Goal: Information Seeking & Learning: Learn about a topic

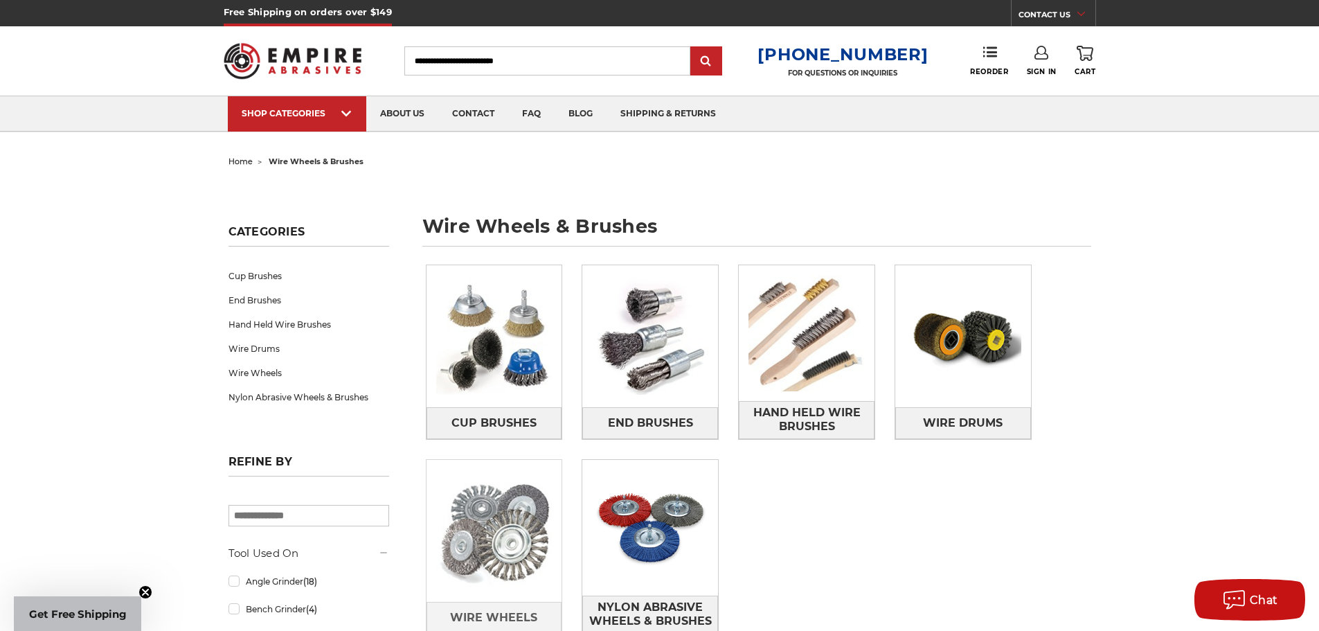
click at [504, 552] on img at bounding box center [494, 531] width 136 height 136
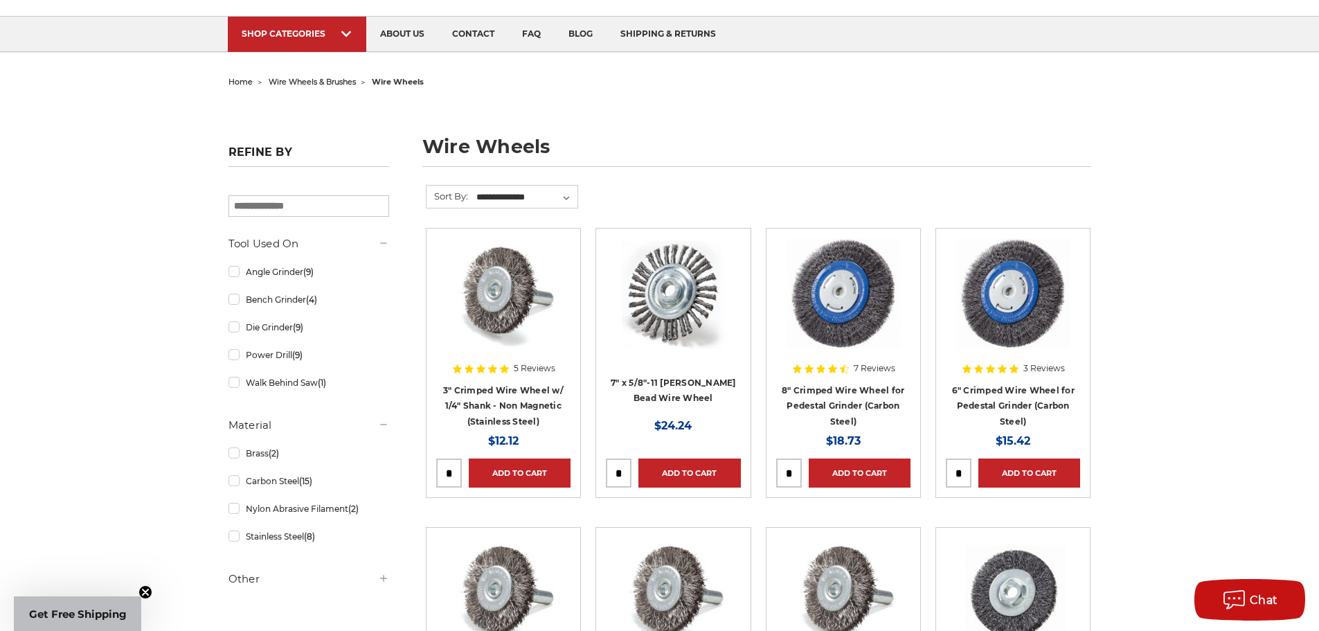
scroll to position [69, 0]
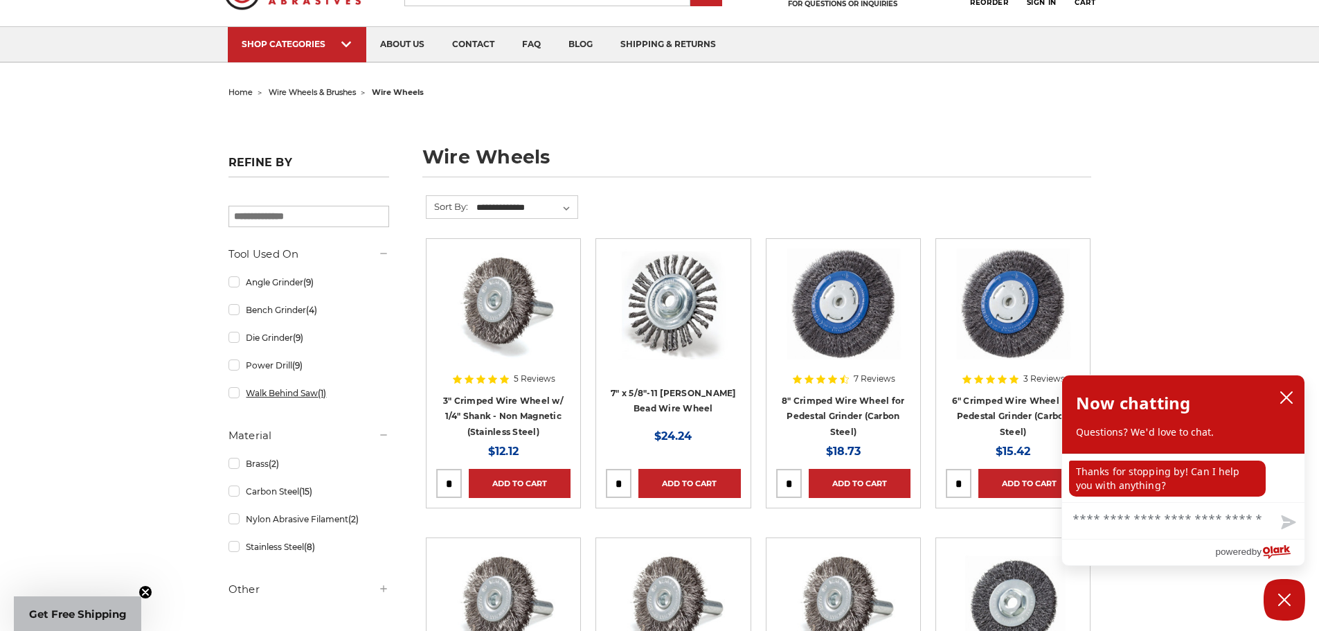
click at [233, 397] on link "Walk Behind Saw (1)" at bounding box center [308, 393] width 161 height 24
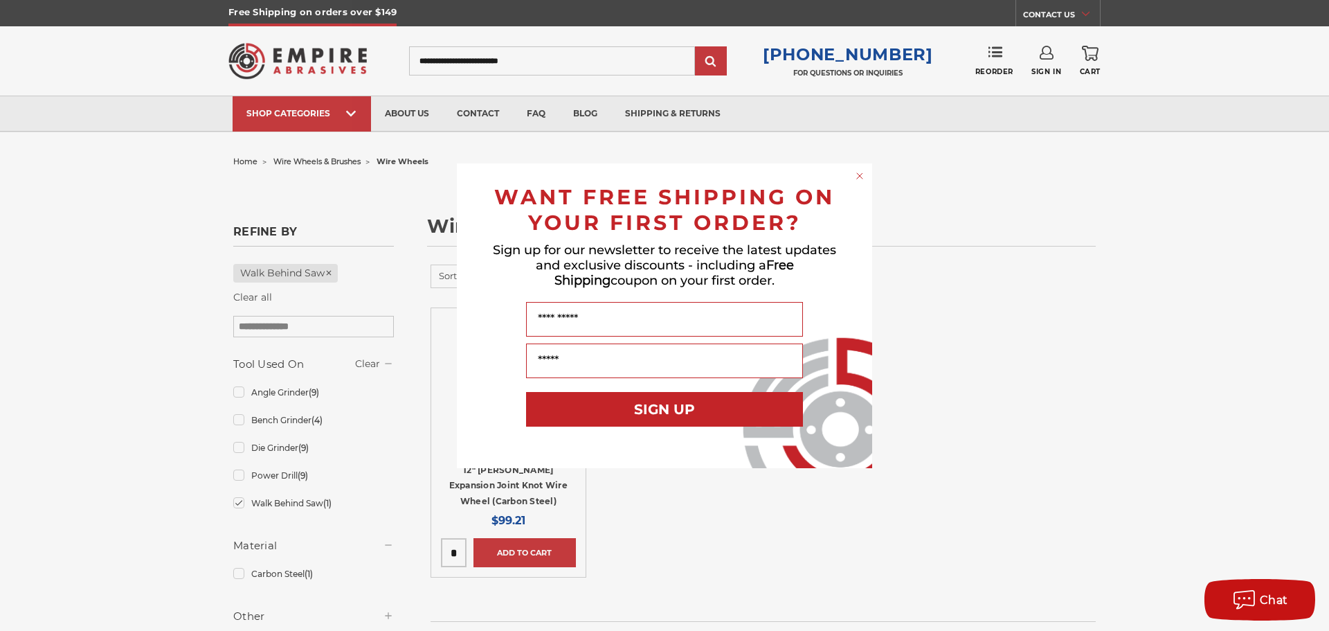
click at [239, 505] on div "Close dialog WANT FREE SHIPPING ON YOUR FIRST ORDER? Sign up for our newsletter…" at bounding box center [664, 315] width 1329 height 631
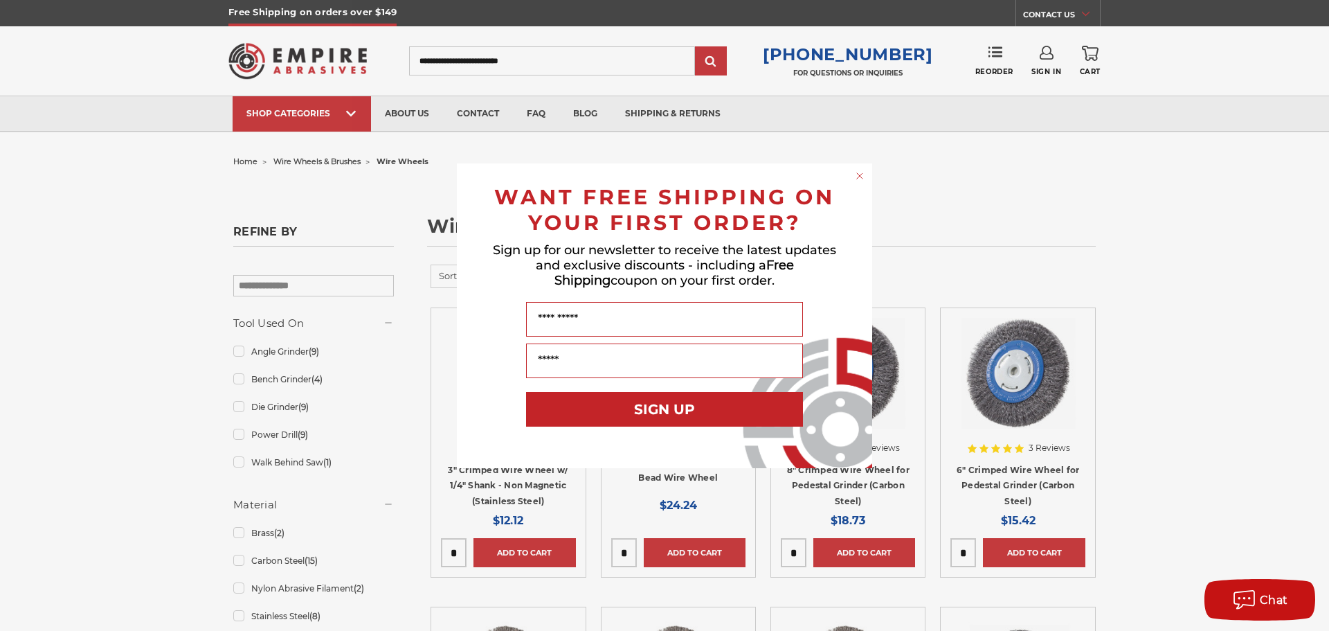
click at [858, 174] on icon "Close dialog" at bounding box center [860, 176] width 6 height 6
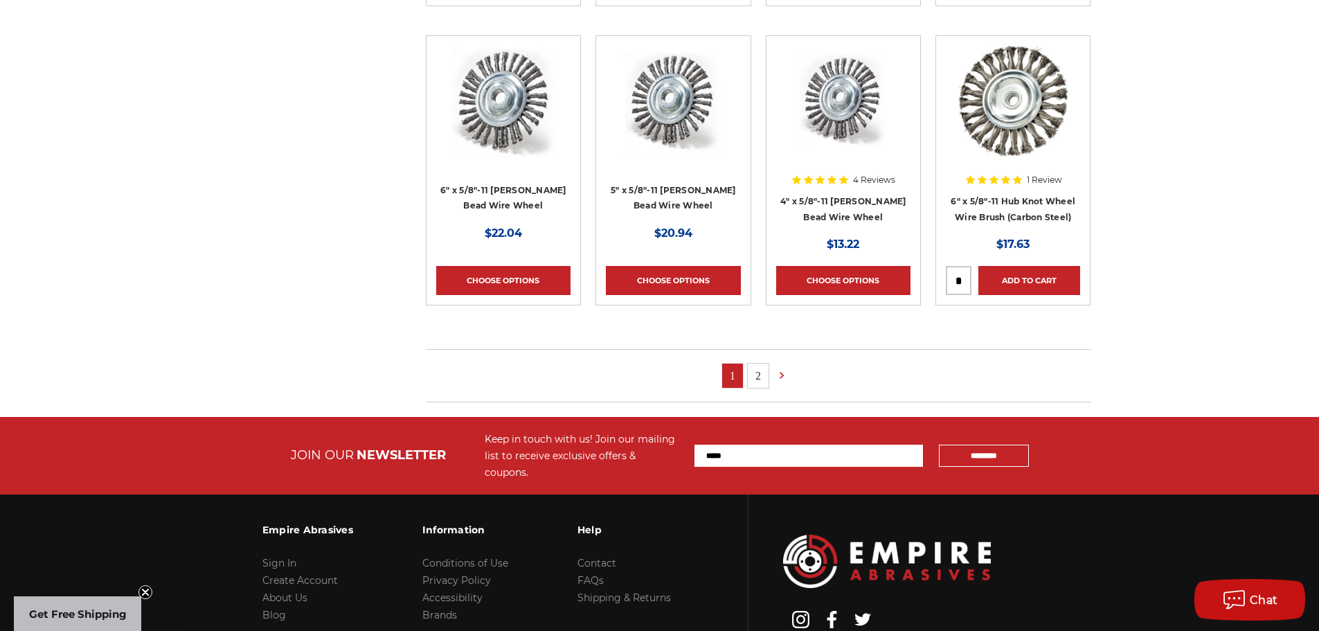
scroll to position [900, 0]
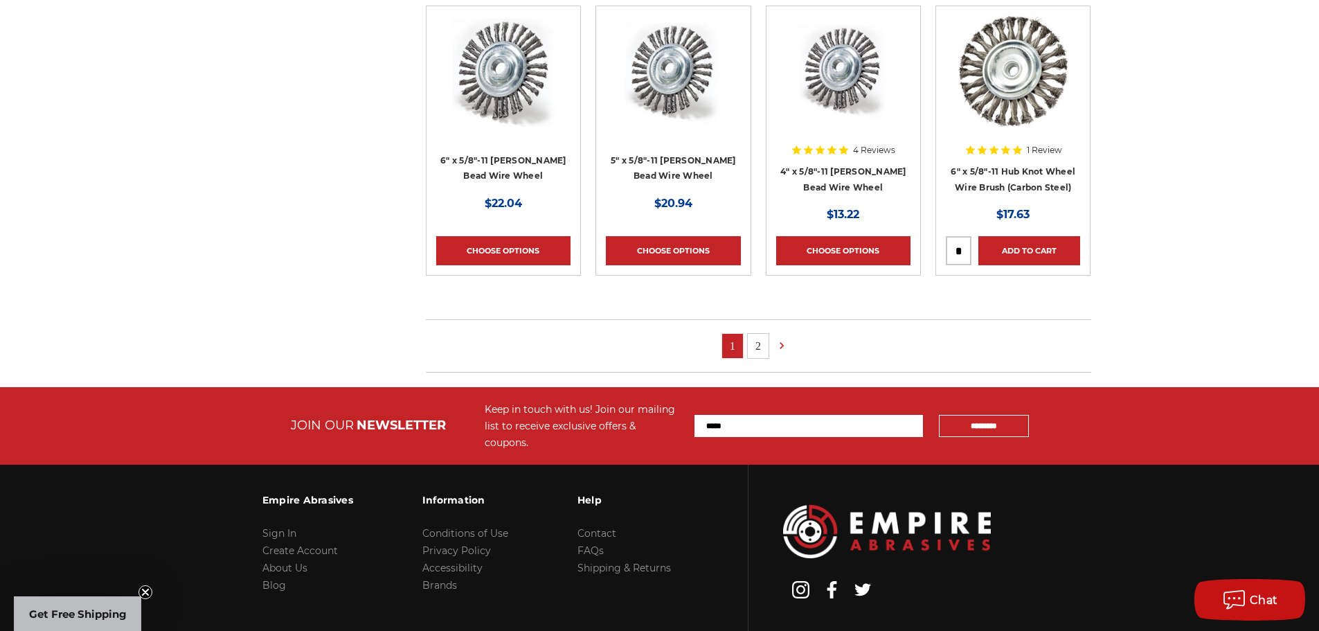
click at [756, 346] on link "2" at bounding box center [758, 346] width 21 height 24
